Goal: Task Accomplishment & Management: Complete application form

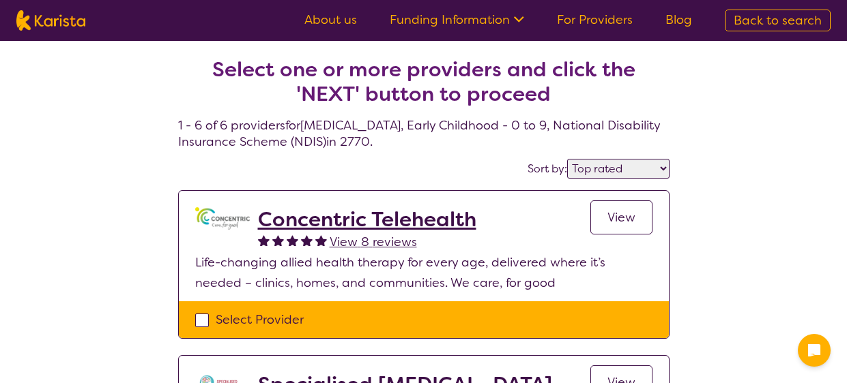
select select "by_score"
click at [610, 170] on select "Highly reviewed Top rated" at bounding box center [618, 169] width 102 height 20
click at [437, 160] on div "Sort by: Highly reviewed Top rated" at bounding box center [423, 168] width 491 height 21
click at [802, 22] on span "Back to search" at bounding box center [777, 20] width 88 height 16
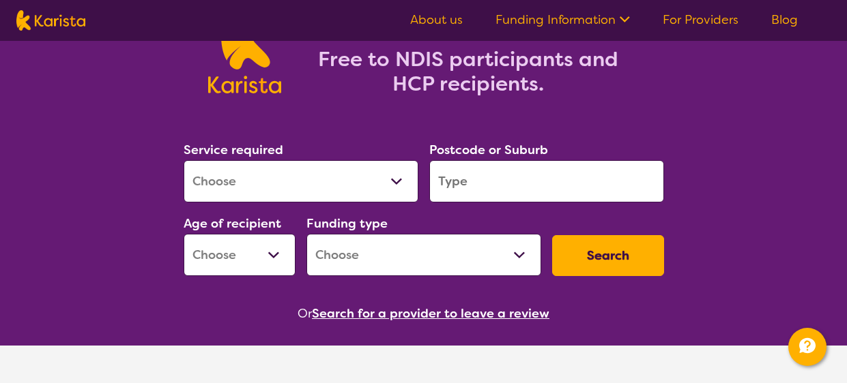
scroll to position [134, 0]
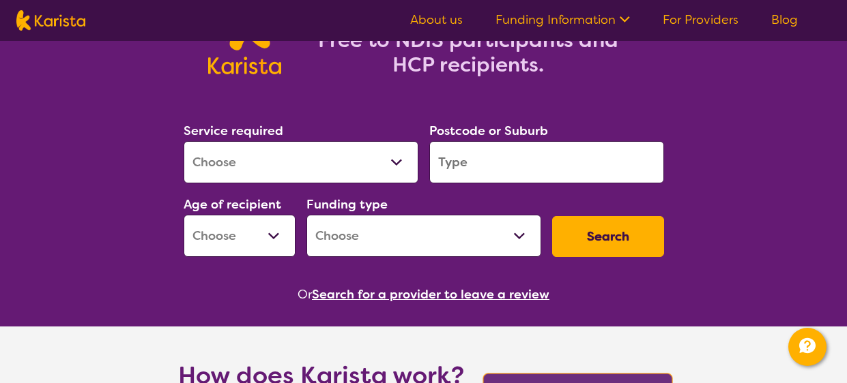
click at [499, 160] on input "search" at bounding box center [546, 162] width 235 height 42
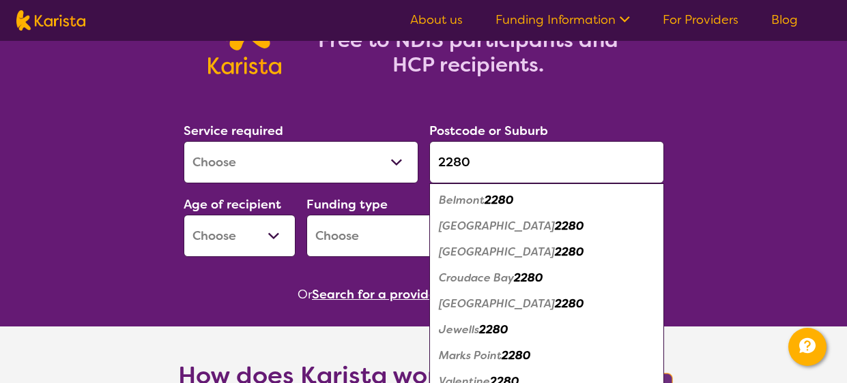
type input "2280"
click at [555, 303] on em "2280" at bounding box center [569, 304] width 29 height 14
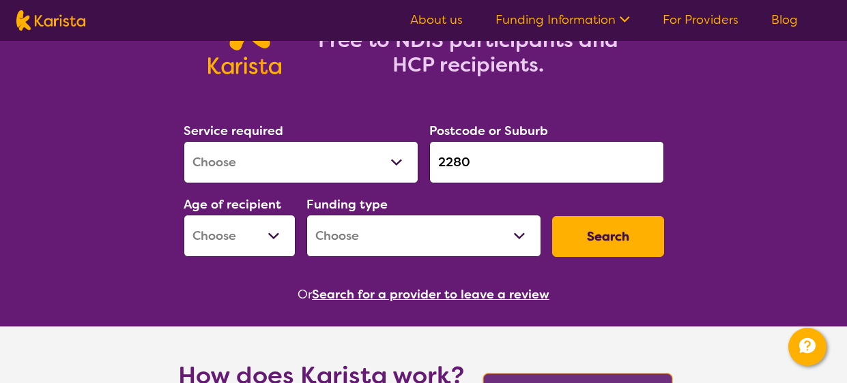
click at [339, 160] on select "Allied Health Assistant Assessment (ADHD or Autism) Behaviour support Counselli…" at bounding box center [301, 162] width 235 height 42
select select "[MEDICAL_DATA]"
click at [184, 141] on select "Allied Health Assistant Assessment (ADHD or Autism) Behaviour support Counselli…" at bounding box center [301, 162] width 235 height 42
click at [248, 239] on select "Early Childhood - 0 to 9 Child - 10 to 11 Adolescent - 12 to 17 Adult - 18 to 6…" at bounding box center [240, 236] width 112 height 42
select select "EC"
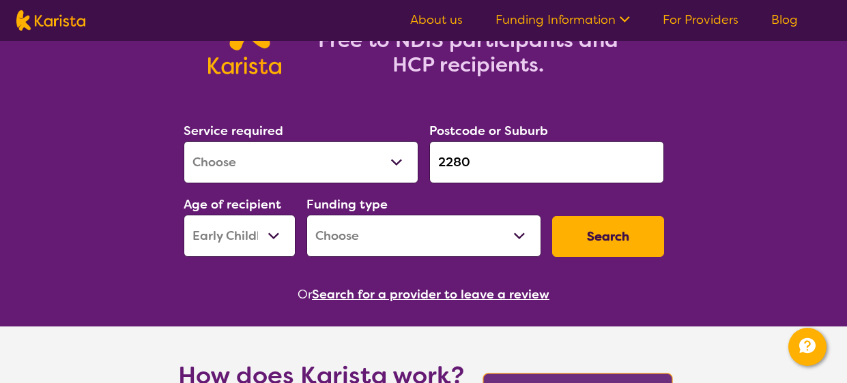
click at [184, 215] on select "Early Childhood - 0 to 9 Child - 10 to 11 Adolescent - 12 to 17 Adult - 18 to 6…" at bounding box center [240, 236] width 112 height 42
click at [494, 241] on select "Home Care Package (HCP) National Disability Insurance Scheme (NDIS) I don't know" at bounding box center [423, 236] width 235 height 42
select select "NDIS"
click at [306, 215] on select "Home Care Package (HCP) National Disability Insurance Scheme (NDIS) I don't know" at bounding box center [423, 236] width 235 height 42
click at [585, 238] on button "Search" at bounding box center [608, 236] width 112 height 41
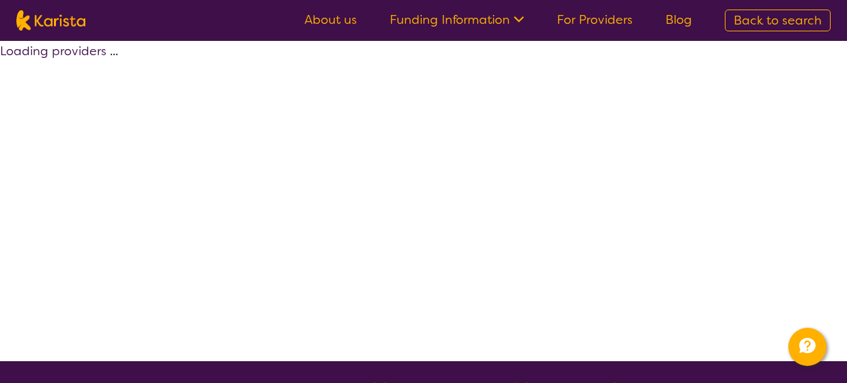
select select "by_score"
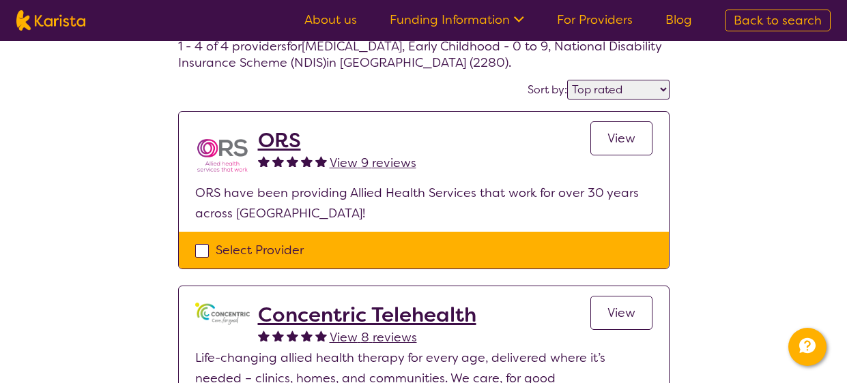
scroll to position [119, 0]
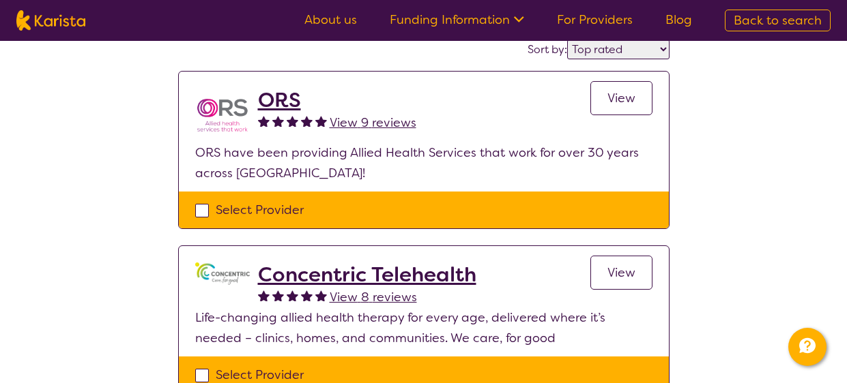
click at [220, 121] on img at bounding box center [222, 115] width 55 height 55
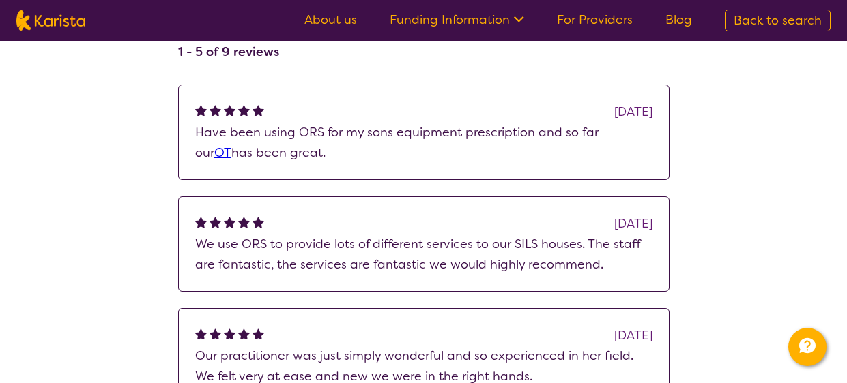
scroll to position [905, 0]
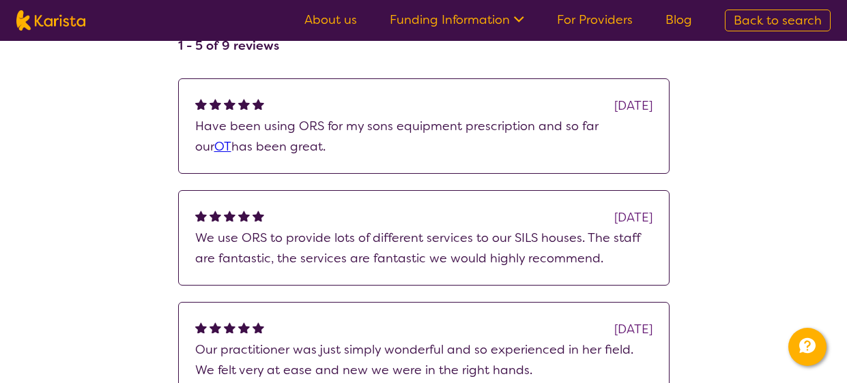
scroll to position [119, 0]
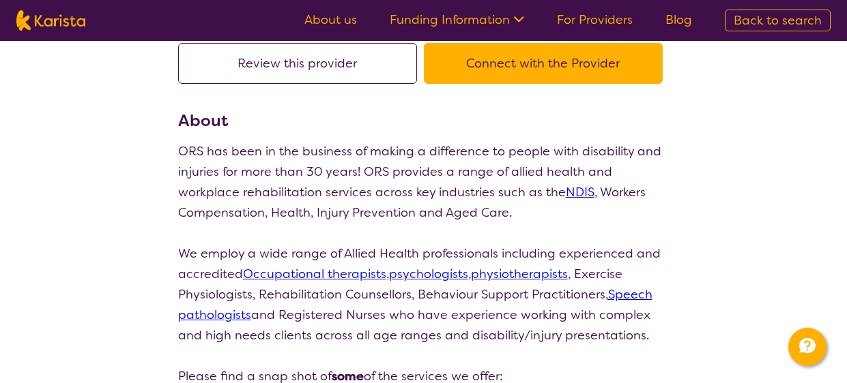
select select "by_score"
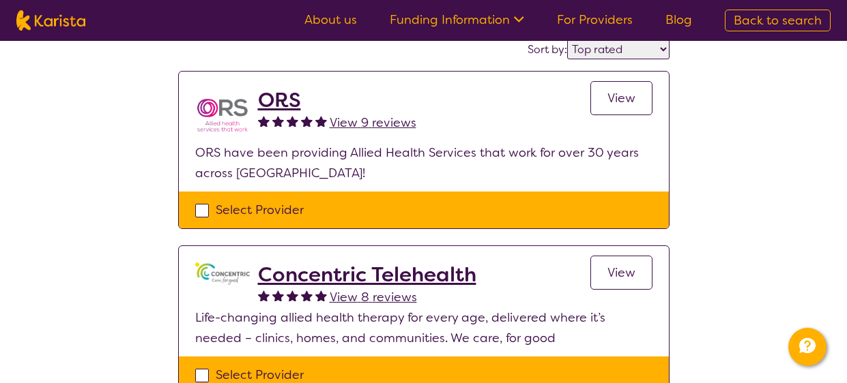
click at [203, 209] on div "Select Provider" at bounding box center [423, 210] width 457 height 20
checkbox input "true"
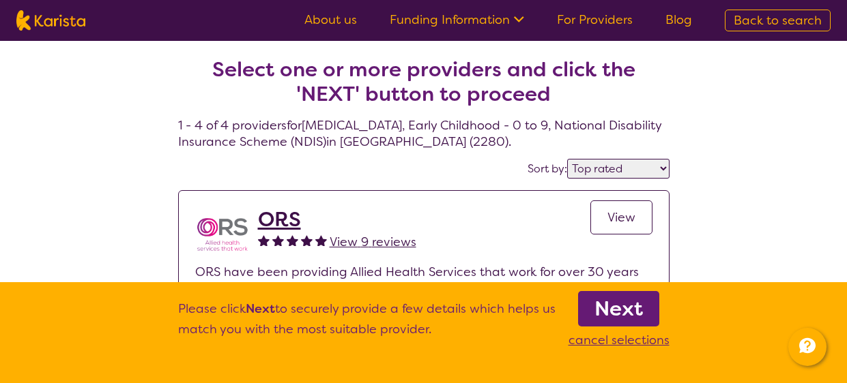
click at [628, 311] on b "Next" at bounding box center [618, 308] width 48 height 27
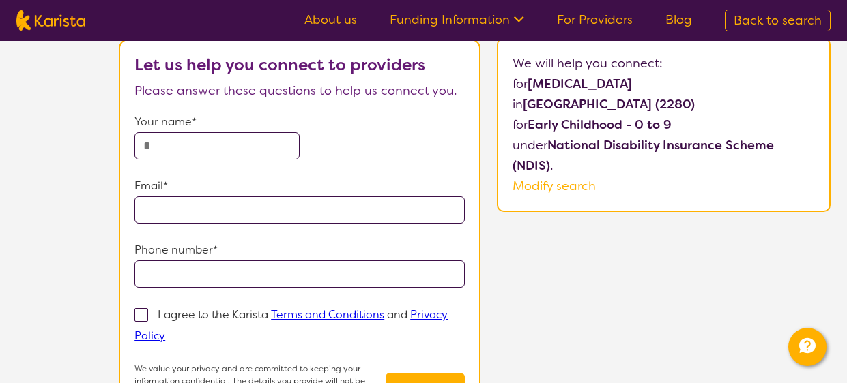
scroll to position [69, 0]
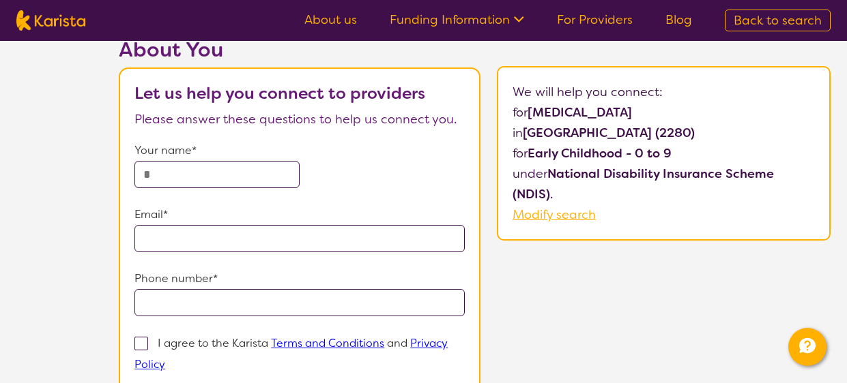
click at [246, 181] on input "text" at bounding box center [216, 174] width 165 height 27
type input "**********"
click at [173, 239] on input "email" at bounding box center [299, 238] width 330 height 27
type input "**********"
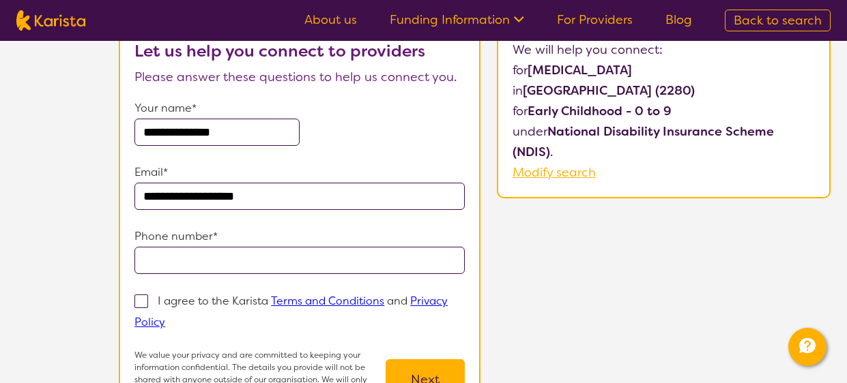
scroll to position [173, 0]
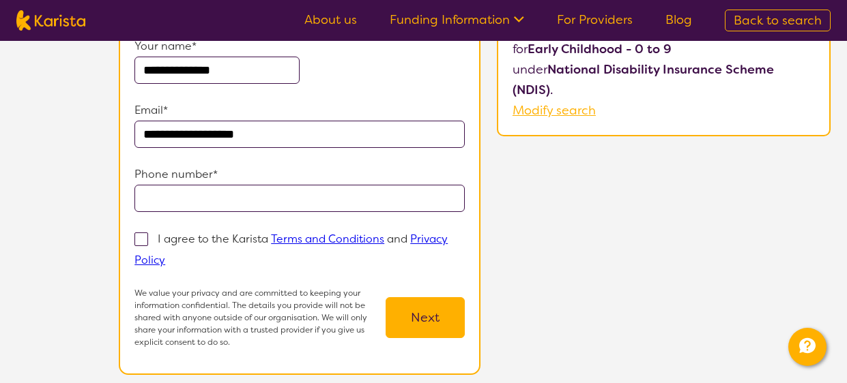
click at [184, 194] on input "tel" at bounding box center [299, 198] width 330 height 27
type input "**********"
click at [144, 237] on span at bounding box center [141, 240] width 14 height 14
click at [165, 255] on input "I agree to the Karista Terms and Conditions and Privacy Policy" at bounding box center [169, 259] width 9 height 9
checkbox input "true"
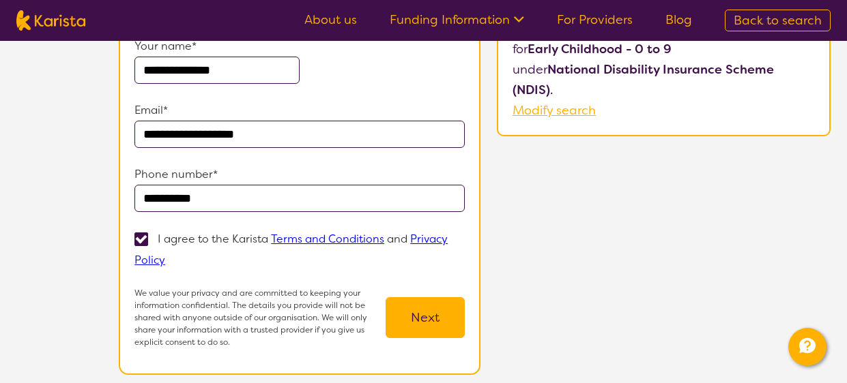
click at [442, 327] on button "Next" at bounding box center [424, 317] width 79 height 41
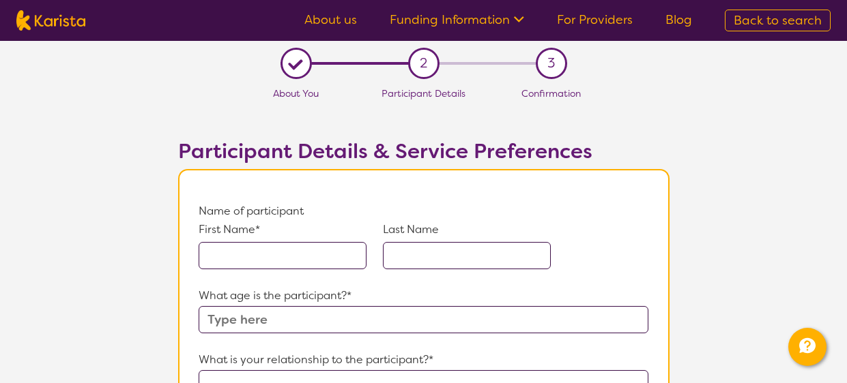
click at [291, 259] on input "text" at bounding box center [283, 255] width 168 height 27
type input "Kruz"
click at [417, 256] on input "text" at bounding box center [467, 255] width 168 height 27
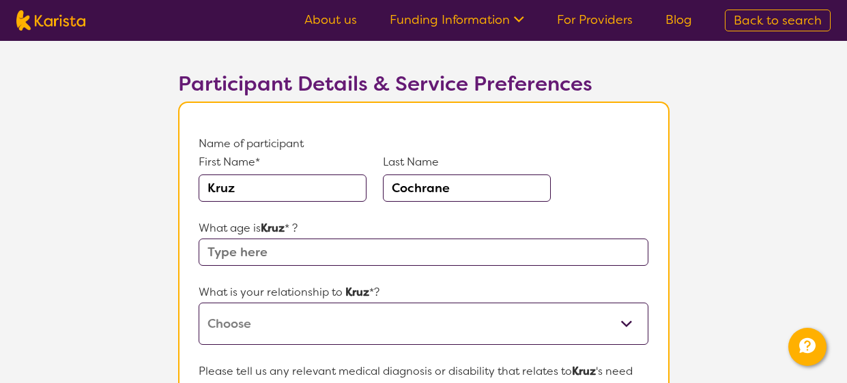
scroll to position [106, 0]
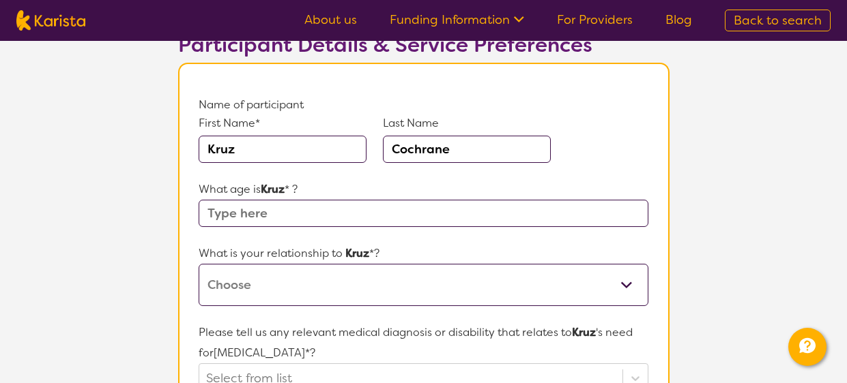
type input "Cochrane"
click at [226, 214] on input "text" at bounding box center [423, 213] width 449 height 27
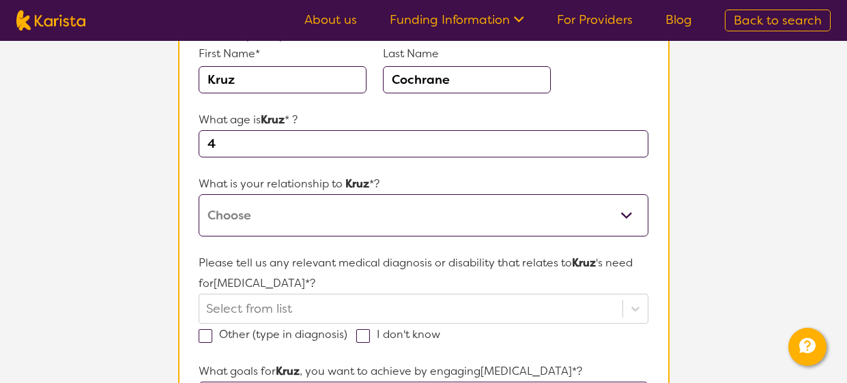
scroll to position [180, 0]
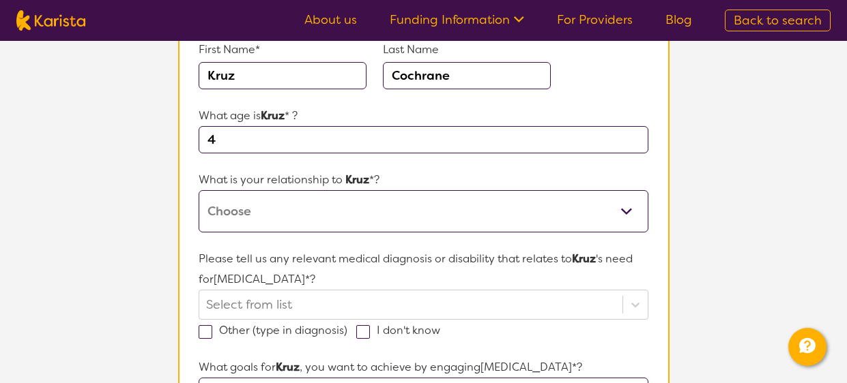
type input "4"
click at [250, 215] on select "This request is for myself I am their parent I am their child I am their spouse…" at bounding box center [423, 211] width 449 height 42
select select "I am their parent"
click at [199, 190] on select "This request is for myself I am their parent I am their child I am their spouse…" at bounding box center [423, 211] width 449 height 42
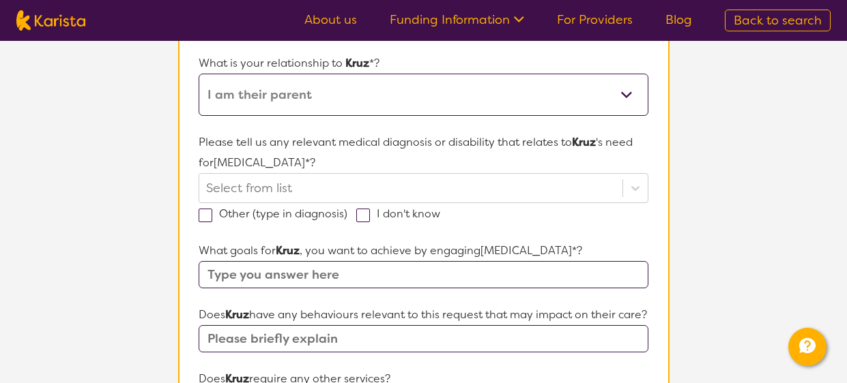
scroll to position [271, 0]
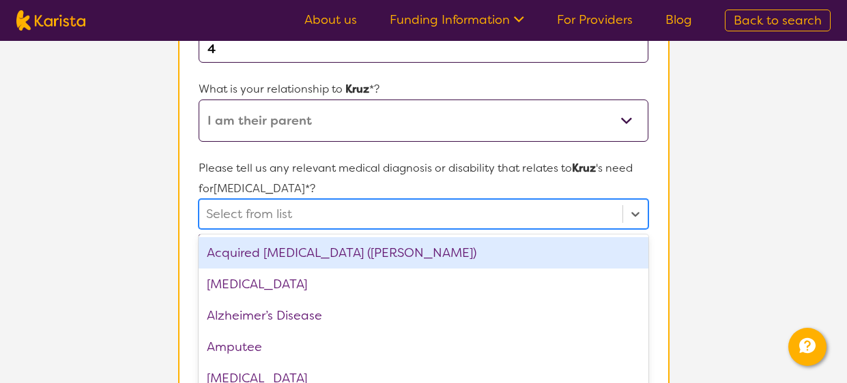
click at [398, 207] on div "option Acquired brain injury (ABI) focused, 1 of 75. 75 results available. Use …" at bounding box center [423, 214] width 449 height 30
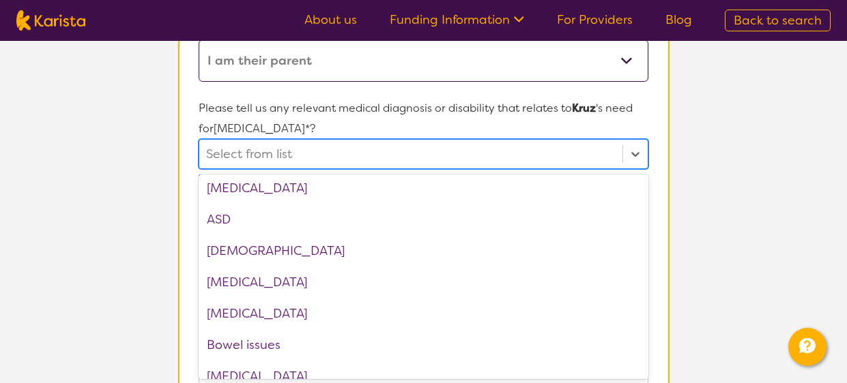
scroll to position [189, 0]
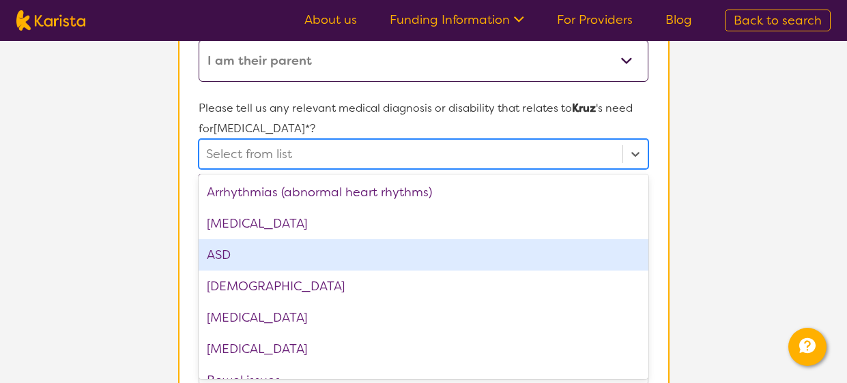
click at [281, 257] on div "ASD" at bounding box center [423, 254] width 449 height 31
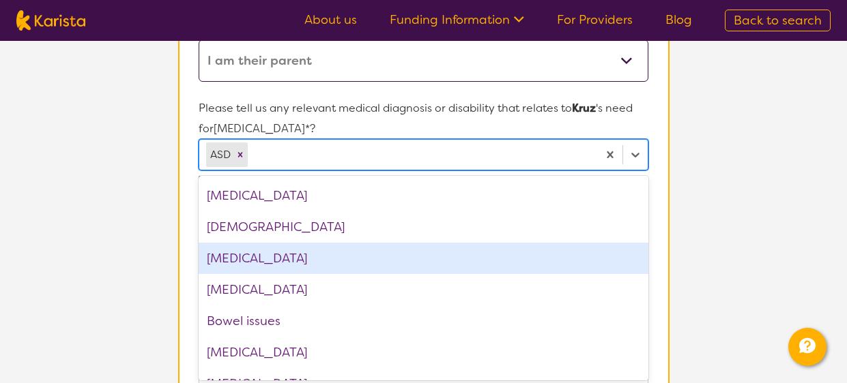
scroll to position [234, 0]
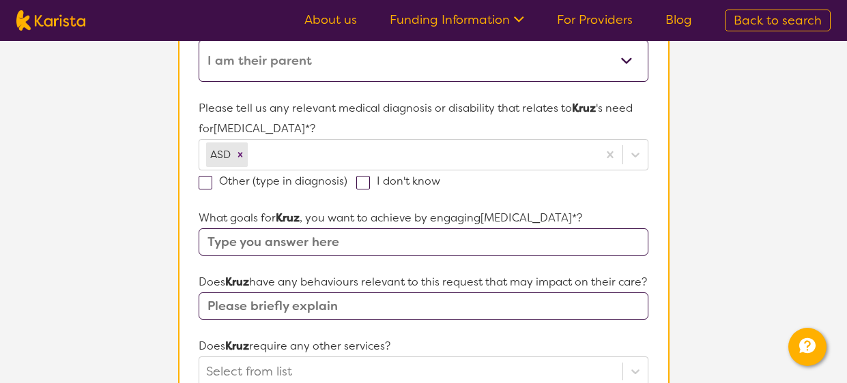
click at [522, 117] on p "Please tell us any relevant medical diagnosis or disability that relates to Kru…" at bounding box center [423, 118] width 449 height 41
click at [392, 244] on input "text" at bounding box center [423, 242] width 449 height 27
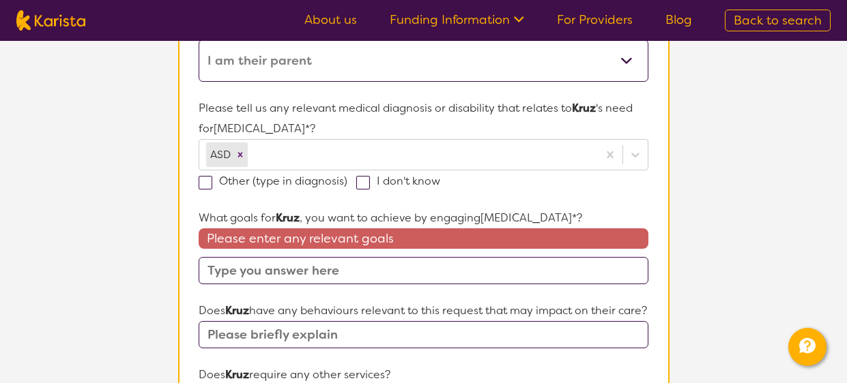
click at [267, 275] on input "text" at bounding box center [423, 270] width 449 height 27
paste input "Self-Care: Goal: Melissa and Daniel would like Kruz to expand and be more indep…"
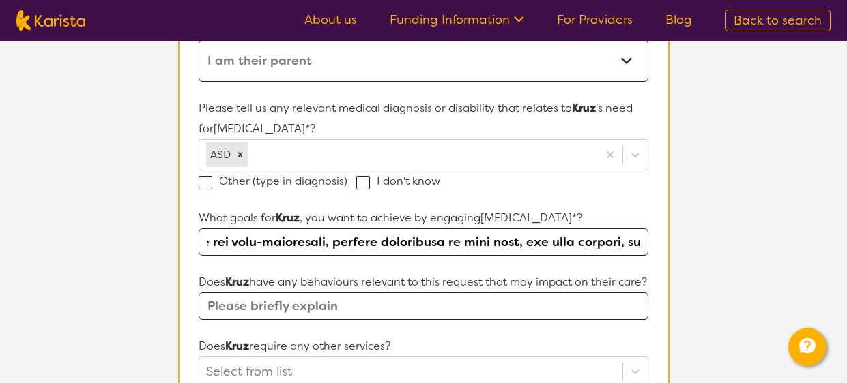
scroll to position [0, 16216]
drag, startPoint x: 398, startPoint y: 241, endPoint x: 649, endPoint y: 238, distance: 250.4
click at [649, 238] on section "Name of participant First Name* Kruz Last Name Cochrane What age is Kruz * ? 4 …" at bounding box center [423, 330] width 491 height 985
click at [644, 237] on input "text" at bounding box center [423, 242] width 449 height 27
paste input "Self-Care: We’d also like Kruz to continue developing independence with brushin…"
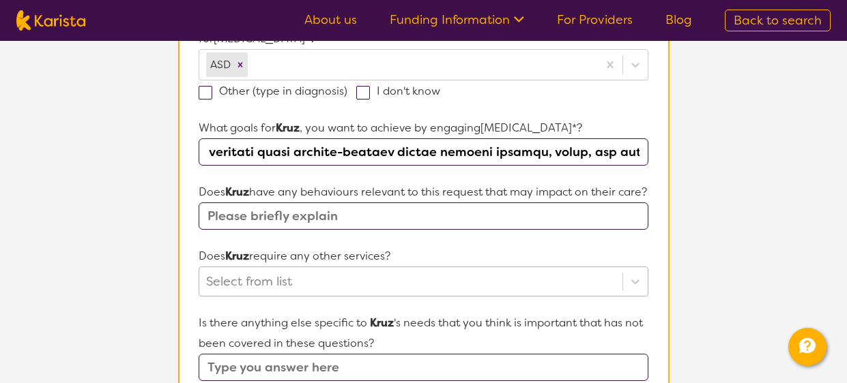
scroll to position [426, 0]
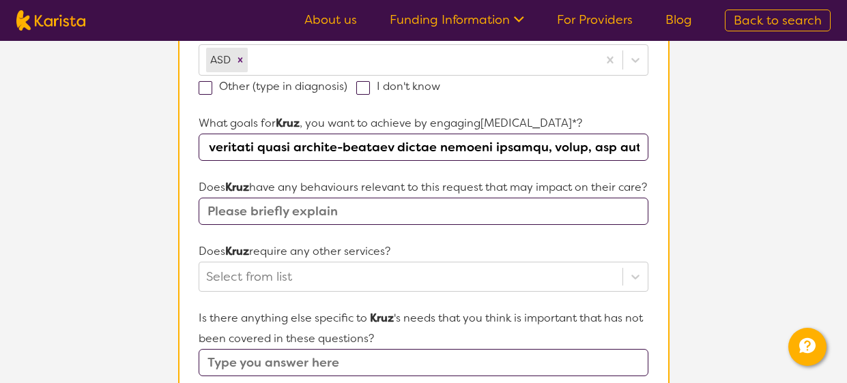
type input "Self-Care: Goal: Melissa and Daniel would like Kruz to expand and be more indep…"
click at [254, 225] on input "text" at bounding box center [423, 211] width 449 height 27
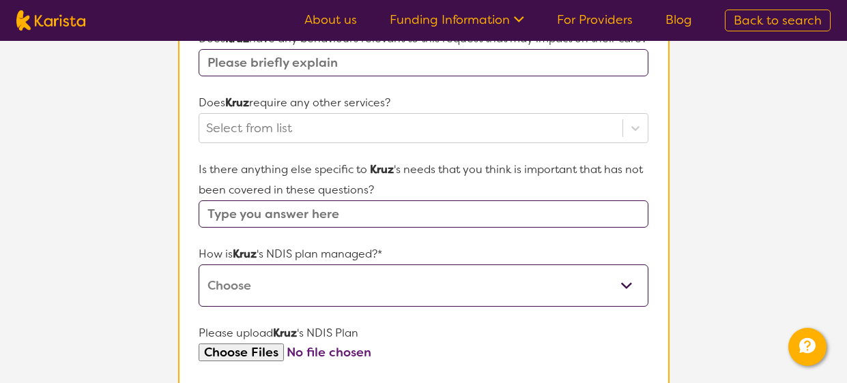
scroll to position [575, 0]
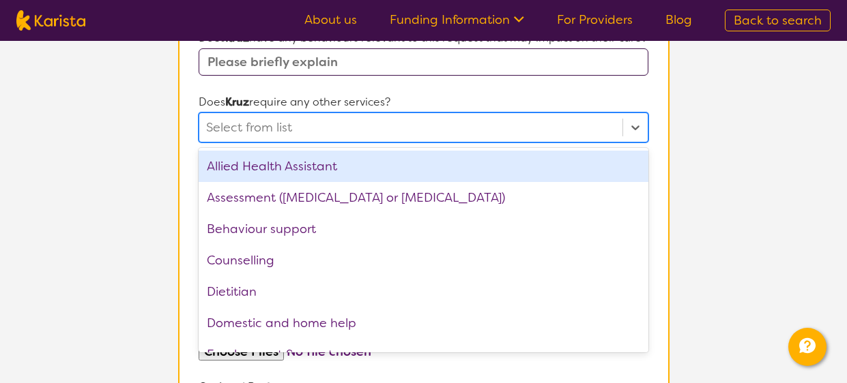
click at [291, 139] on div at bounding box center [410, 127] width 409 height 23
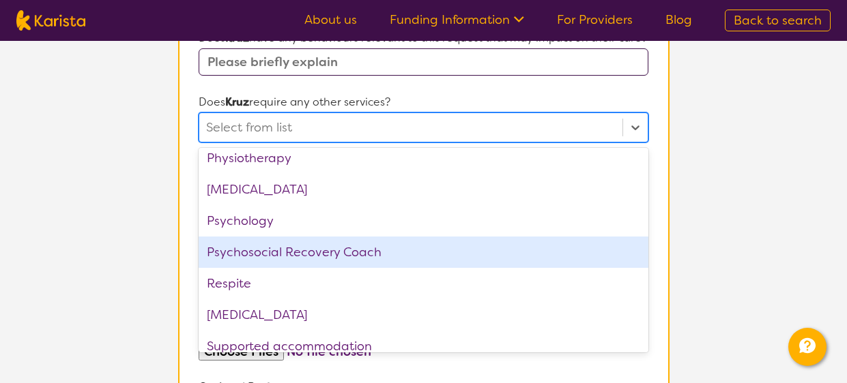
scroll to position [435, 0]
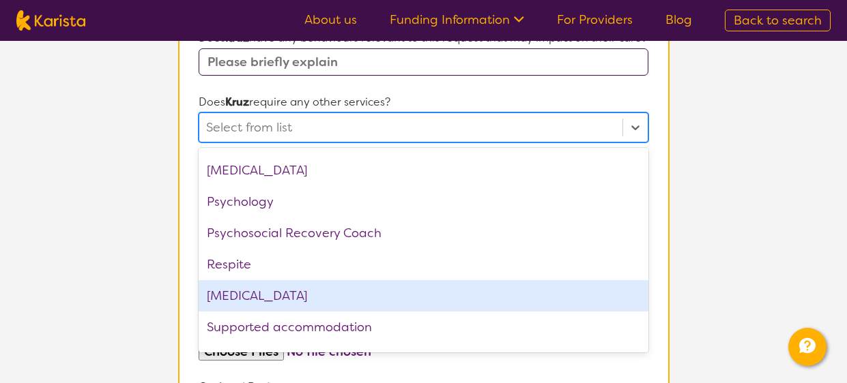
click at [297, 312] on div "[MEDICAL_DATA]" at bounding box center [423, 295] width 449 height 31
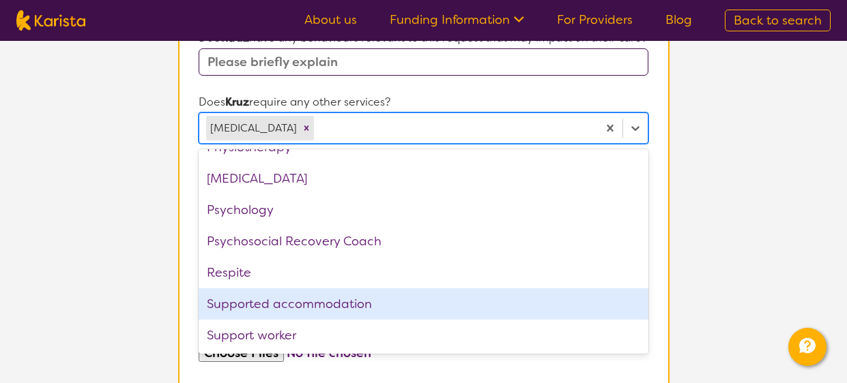
scroll to position [428, 0]
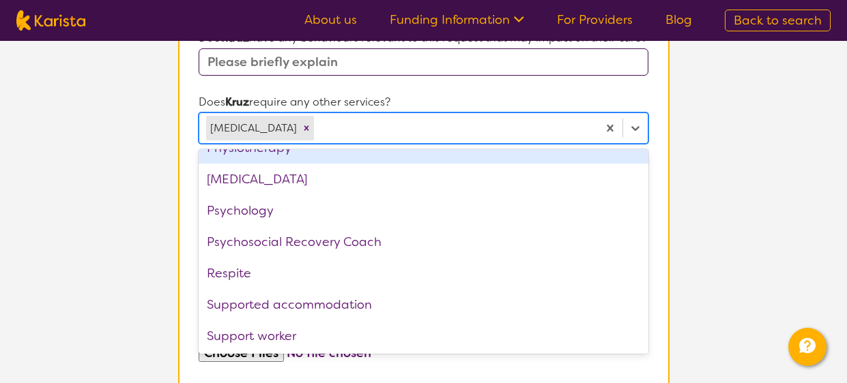
click at [462, 106] on form "Name of participant First Name* Kruz Last Name Cochrane What age is Kruz * ? 4 …" at bounding box center [423, 87] width 449 height 923
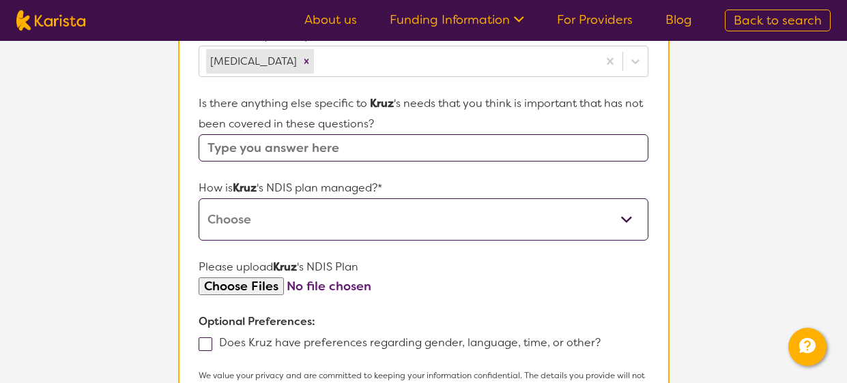
scroll to position [643, 0]
click at [412, 240] on select "Self-managed NDIS plan Managed by a registered plan management provider (not th…" at bounding box center [423, 219] width 449 height 42
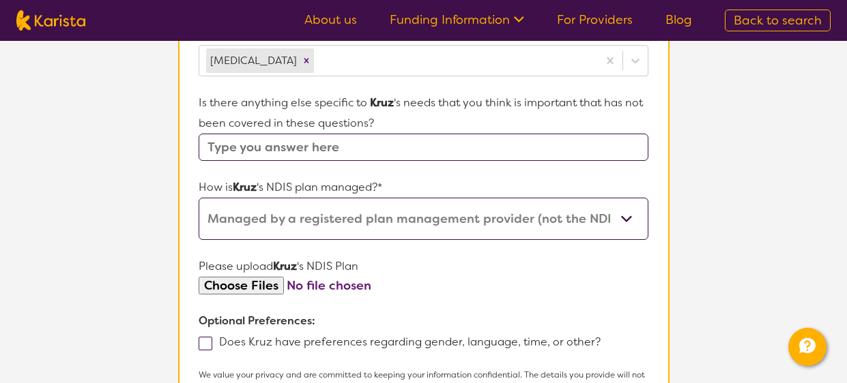
click at [199, 216] on select "Self-managed NDIS plan Managed by a registered plan management provider (not th…" at bounding box center [423, 219] width 449 height 42
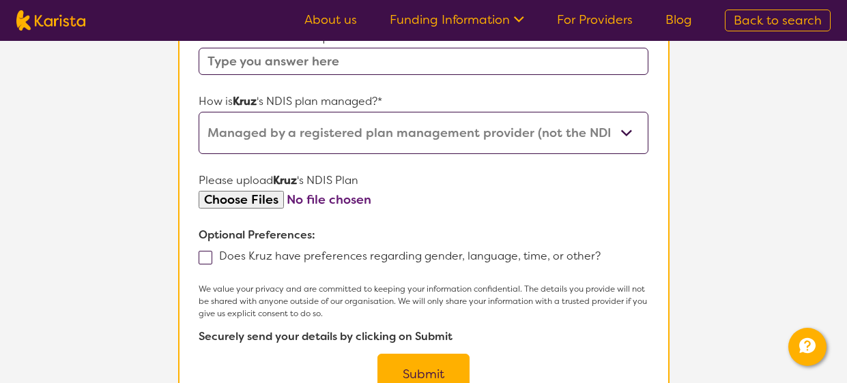
scroll to position [711, 0]
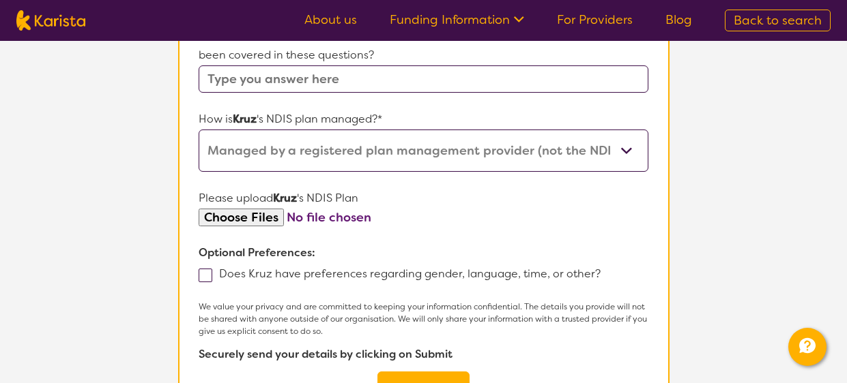
click at [563, 172] on select "Self-managed NDIS plan Managed by a registered plan management provider (not th…" at bounding box center [423, 151] width 449 height 42
select select "I'm not sure"
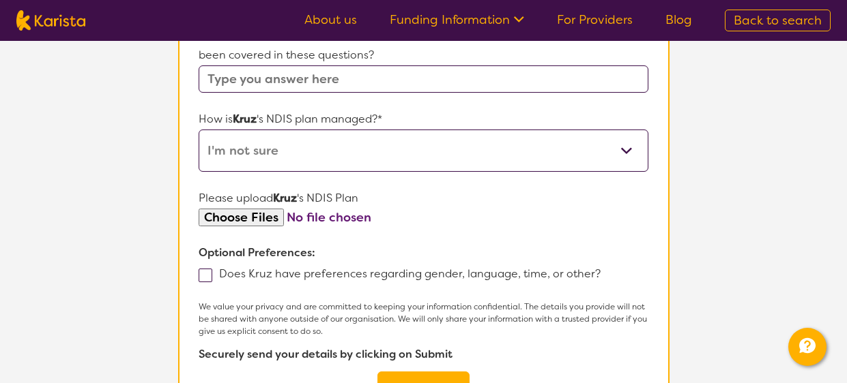
click at [199, 147] on select "Self-managed NDIS plan Managed by a registered plan management provider (not th…" at bounding box center [423, 151] width 449 height 42
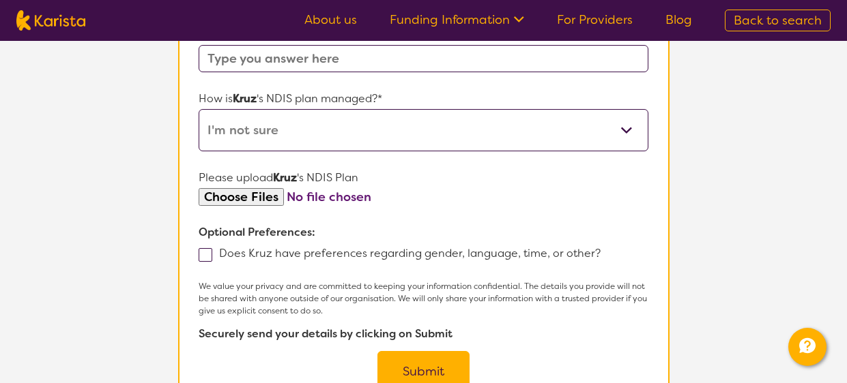
scroll to position [758, 0]
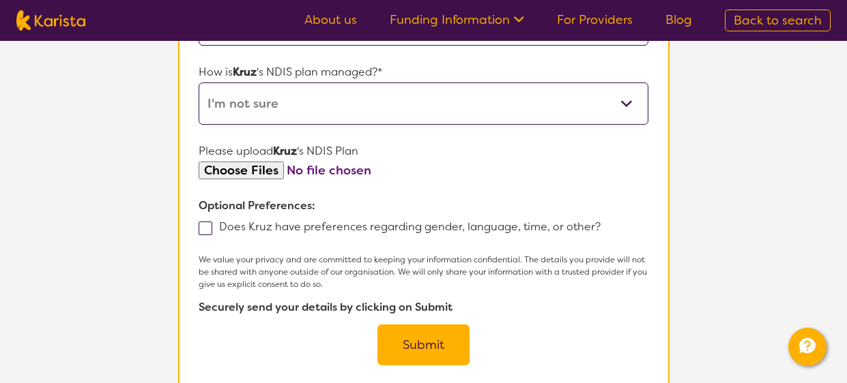
click at [434, 366] on button "Submit" at bounding box center [423, 345] width 92 height 41
